Goal: Information Seeking & Learning: Learn about a topic

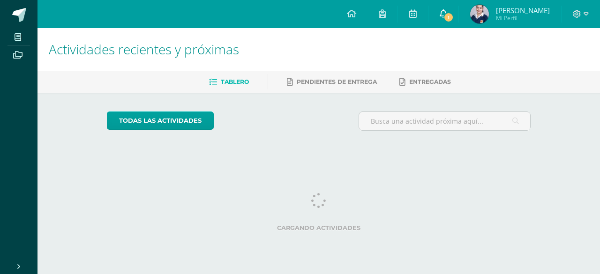
click at [446, 9] on link "1" at bounding box center [443, 14] width 30 height 28
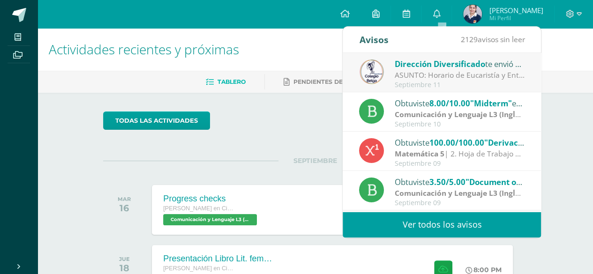
click at [496, 64] on div "Dirección Diversificado te envió un aviso" at bounding box center [460, 64] width 130 height 12
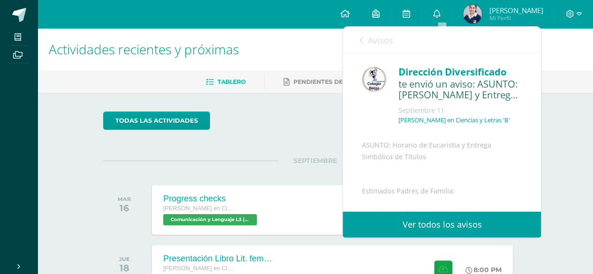
click at [497, 96] on div "te envió un aviso: ASUNTO: [PERSON_NAME] y Entrega Simbólica de Títulos" at bounding box center [460, 90] width 124 height 22
drag, startPoint x: 491, startPoint y: 96, endPoint x: 511, endPoint y: 103, distance: 21.3
click at [519, 108] on div "Dirección Diversificado te envió un aviso: ASUNTO: Horario de Eucaristía y Entr…" at bounding box center [442, 265] width 198 height 424
click at [370, 38] on span "Avisos" at bounding box center [379, 40] width 25 height 11
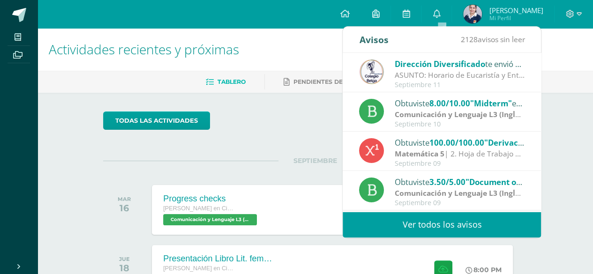
click at [455, 74] on div "ASUNTO: Horario de Eucaristía y Entrega Simbólica de Títulos: ASUNTO: Horario d…" at bounding box center [460, 75] width 130 height 11
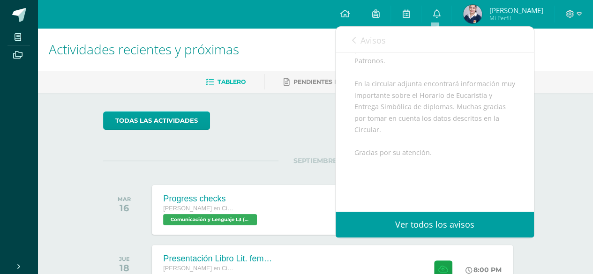
scroll to position [273, 0]
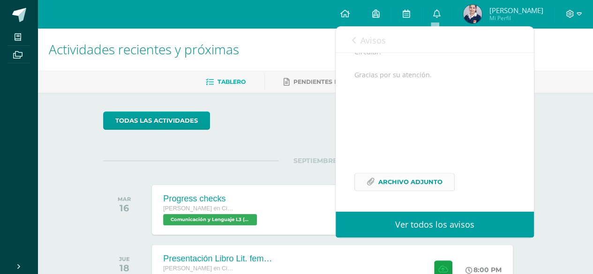
click at [409, 178] on span "Archivo Adjunto" at bounding box center [410, 181] width 64 height 17
click at [280, 60] on h1 "Actividades recientes y próximas" at bounding box center [315, 49] width 533 height 43
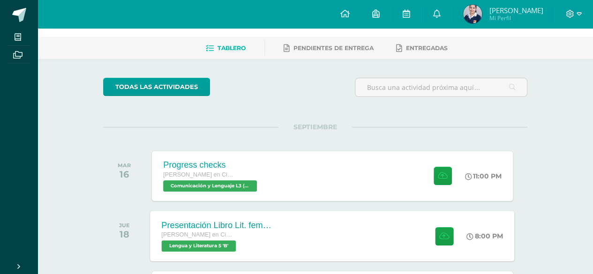
scroll to position [47, 0]
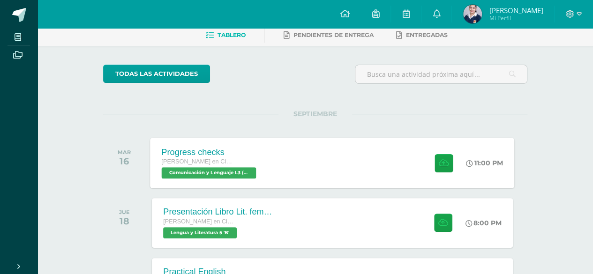
click at [279, 161] on div "Progress checks [PERSON_NAME] en Ciencias y Letras Comunicación y Lenguaje L3 (…" at bounding box center [332, 163] width 364 height 50
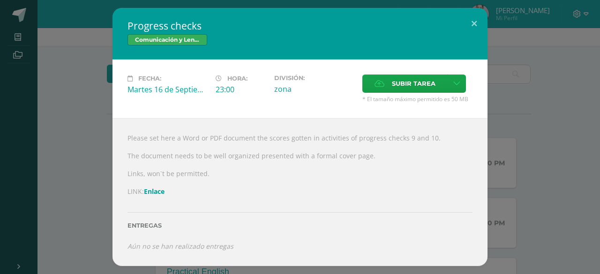
click at [82, 134] on div "Progress checks Comunicación y Lenguaje L3 (Inglés) 5 Fecha: [DATE] Hora: 23:00…" at bounding box center [300, 137] width 592 height 258
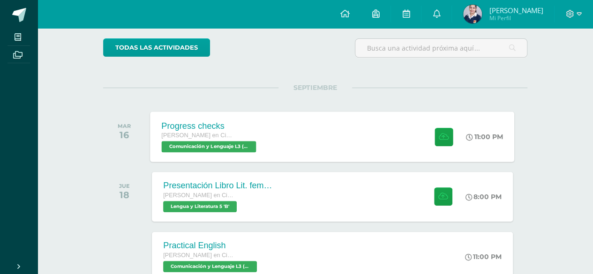
scroll to position [94, 0]
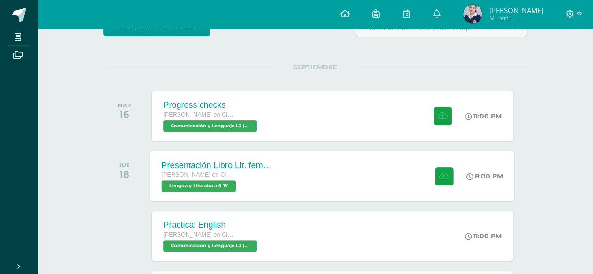
click at [273, 168] on div "Presentación Libro Lit. femenina" at bounding box center [218, 165] width 113 height 10
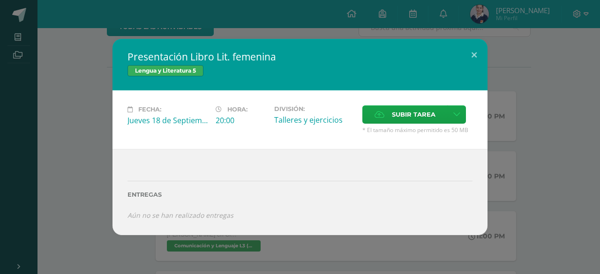
click at [94, 92] on div "Presentación Libro Lit. femenina Lengua y Literatura 5 Fecha: [DATE] Hora: 20:0…" at bounding box center [300, 137] width 592 height 196
